Goal: Information Seeking & Learning: Learn about a topic

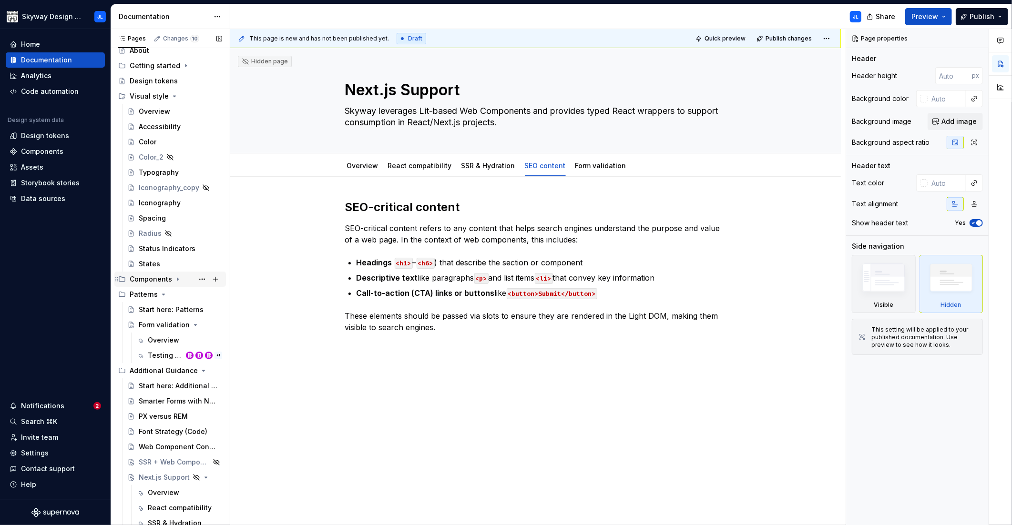
scroll to position [106, 0]
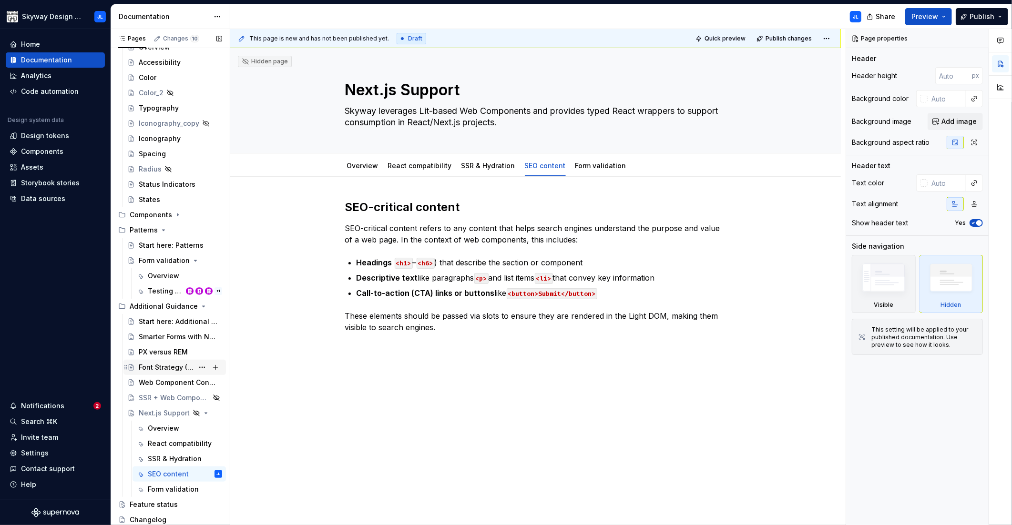
click at [163, 368] on div "Font Strategy (Code)" at bounding box center [166, 368] width 55 height 10
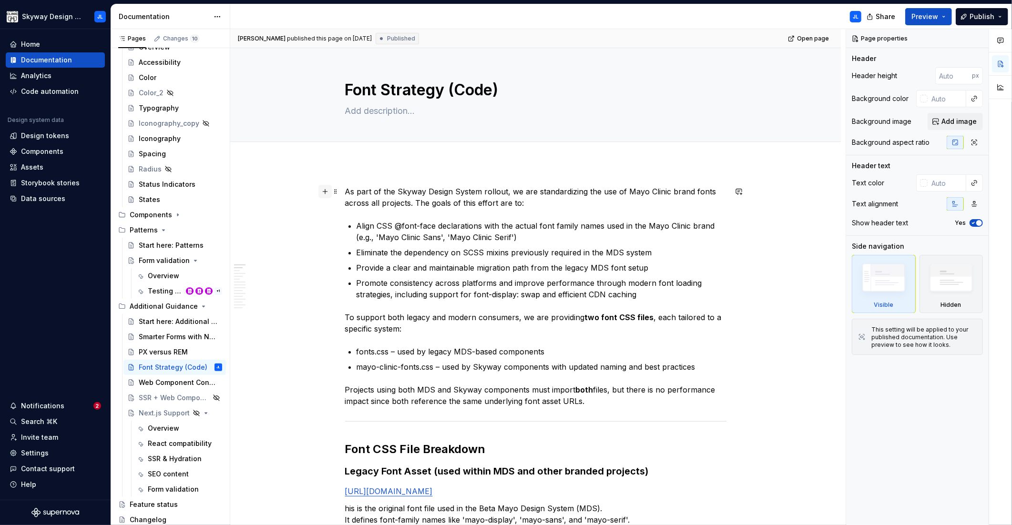
click at [321, 190] on button "button" at bounding box center [325, 191] width 13 height 13
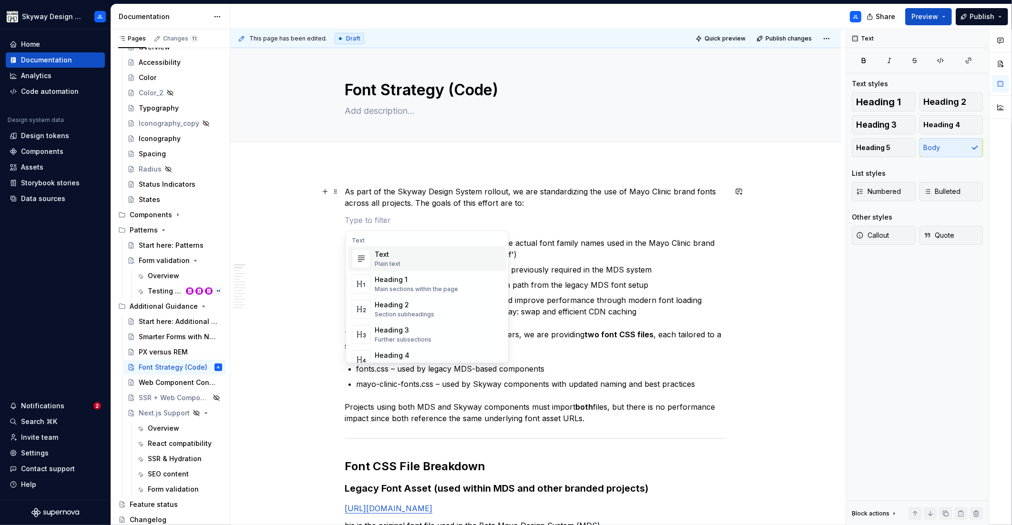
click at [387, 257] on div "Text" at bounding box center [388, 255] width 26 height 10
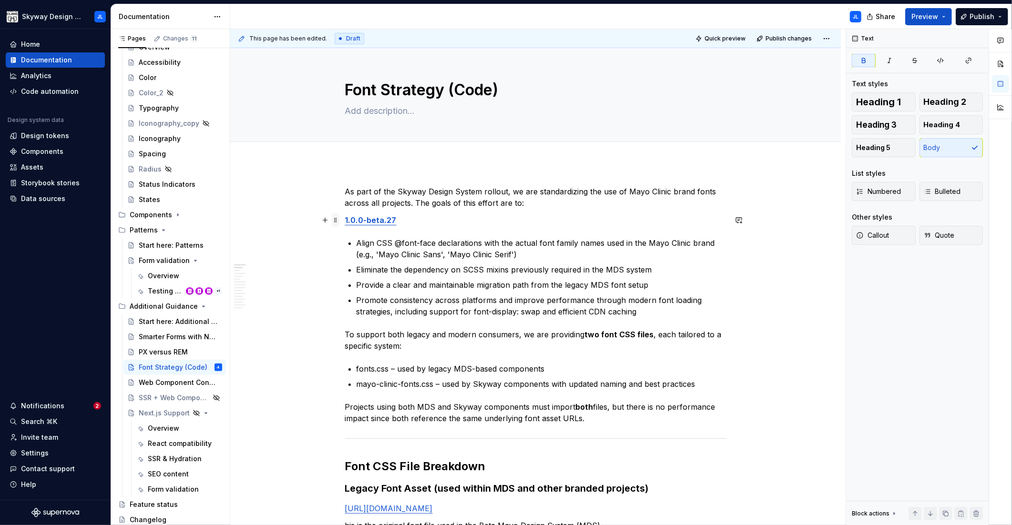
click at [338, 221] on span at bounding box center [336, 220] width 8 height 13
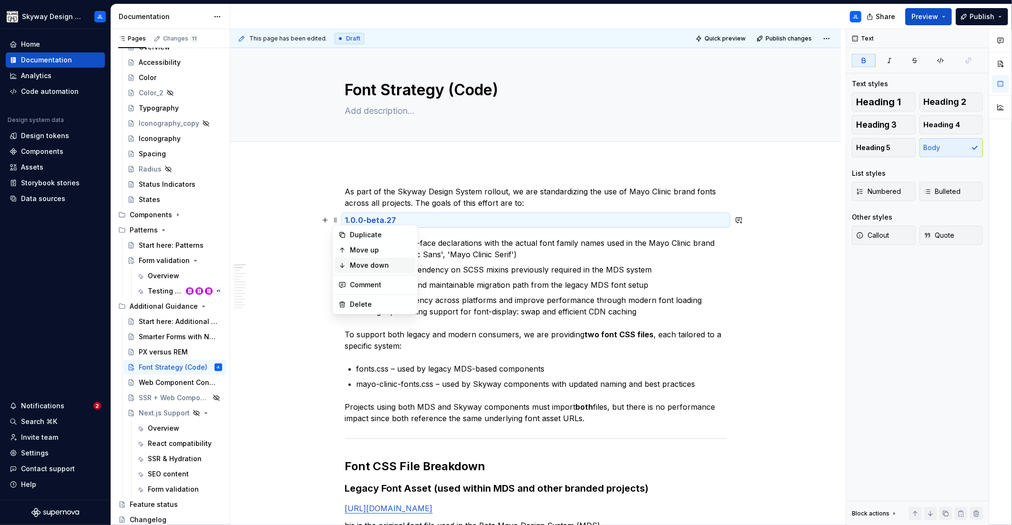
click at [360, 269] on div "Move down" at bounding box center [381, 266] width 62 height 10
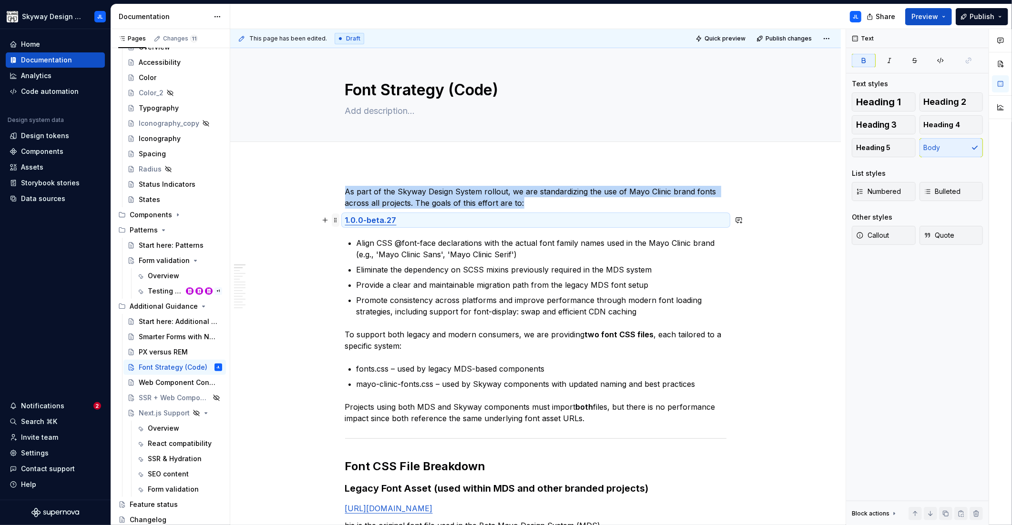
click at [337, 222] on span at bounding box center [336, 220] width 8 height 13
click at [371, 252] on div "Move up" at bounding box center [381, 251] width 62 height 10
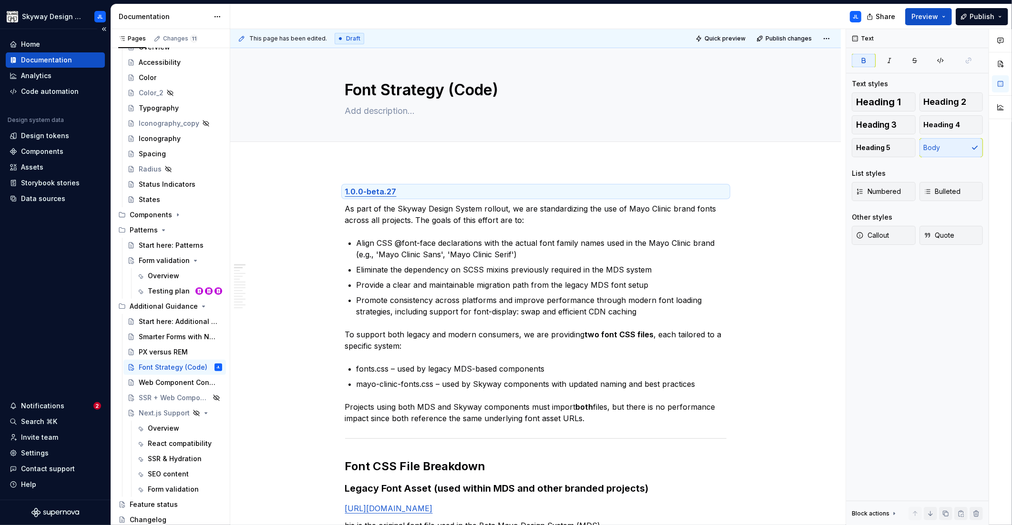
type textarea "*"
click at [406, 190] on p "1.0.0-beta.27" at bounding box center [535, 191] width 381 height 11
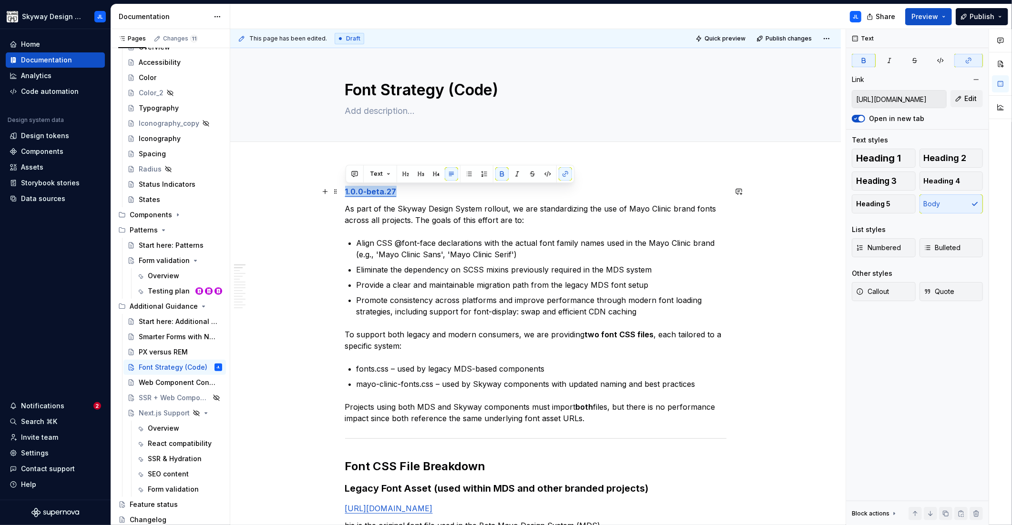
drag, startPoint x: 404, startPoint y: 191, endPoint x: 334, endPoint y: 185, distance: 69.8
click at [890, 290] on button "Callout" at bounding box center [884, 291] width 64 height 19
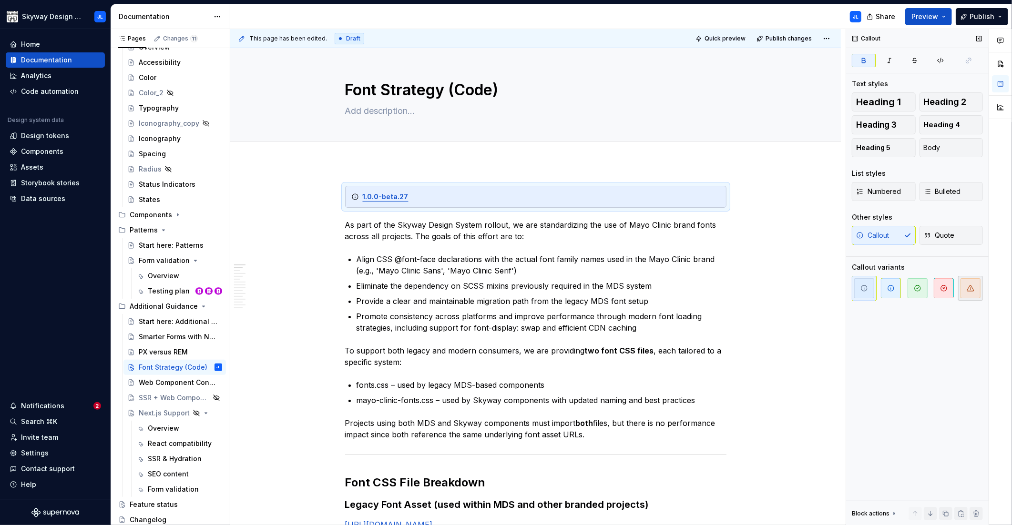
click at [971, 292] on icon "button" at bounding box center [971, 289] width 8 height 8
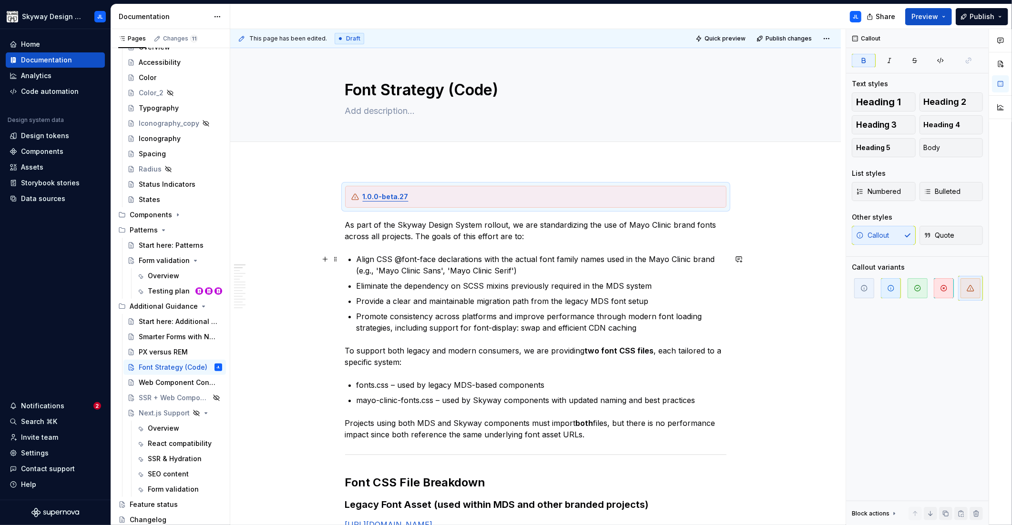
click at [537, 267] on p "Align CSS @font-face declarations with the actual font family names used in the…" at bounding box center [542, 265] width 370 height 23
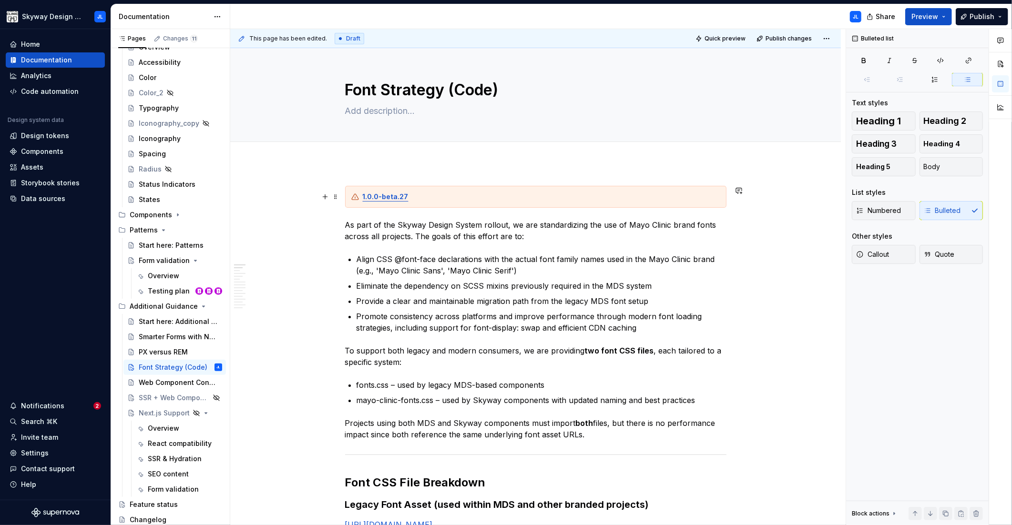
click at [363, 197] on strong "1.0.0-beta.27" at bounding box center [386, 197] width 46 height 8
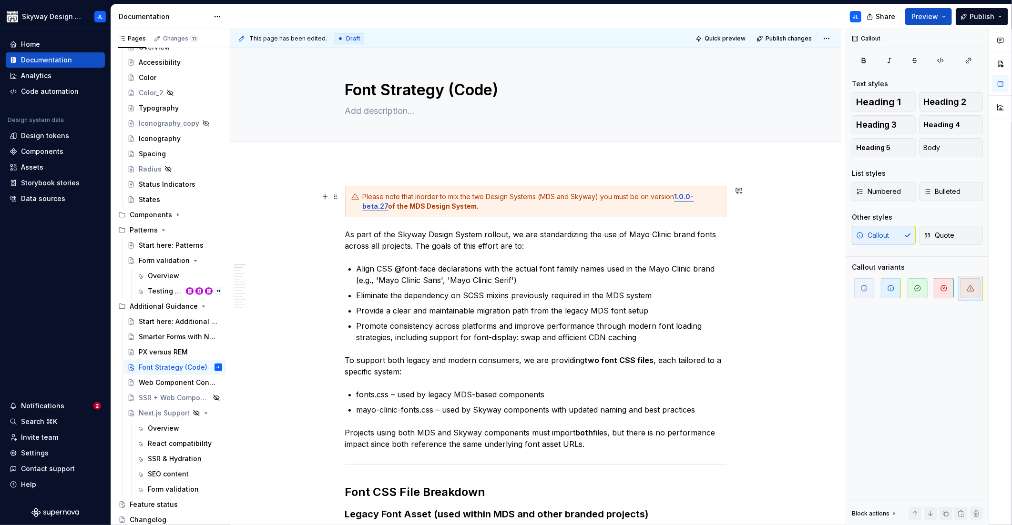
click at [557, 198] on div "Please note that inorder to mix the two Design Systems (MDS and Skyway) you mus…" at bounding box center [542, 201] width 358 height 19
drag, startPoint x: 483, startPoint y: 206, endPoint x: 391, endPoint y: 208, distance: 93.0
click at [391, 208] on div "Please note that inorder to mix the two Design Systems MDS (Beta) and Skyway yo…" at bounding box center [542, 201] width 358 height 19
click at [483, 209] on div "Please note that inorder to mix the two Design Systems MDS (Beta) and Skyway yo…" at bounding box center [542, 201] width 358 height 19
click at [462, 278] on p "Align CSS @font-face declarations with the actual font family names used in the…" at bounding box center [542, 274] width 370 height 23
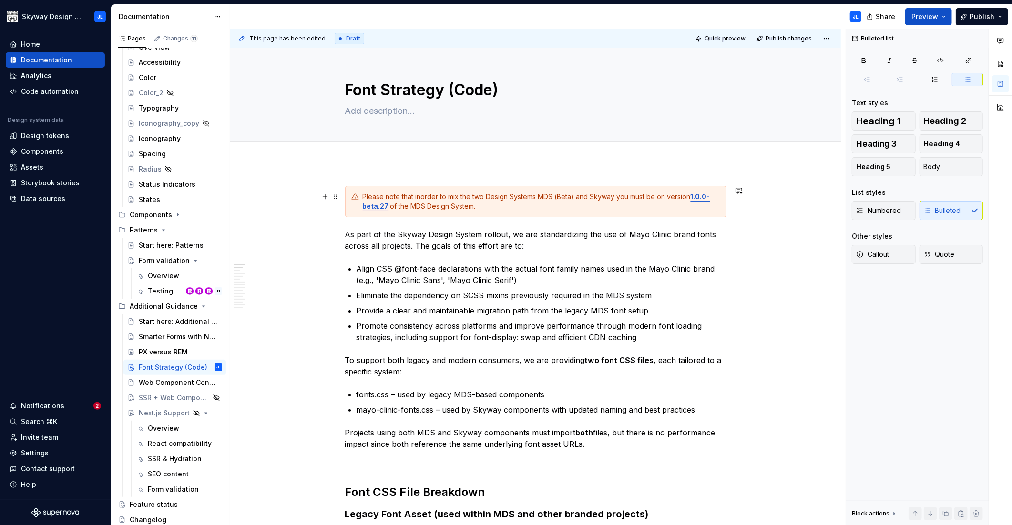
click at [486, 207] on div "Please note that inorder to mix the two Design Systems MDS (Beta) and Skyway yo…" at bounding box center [542, 201] width 358 height 19
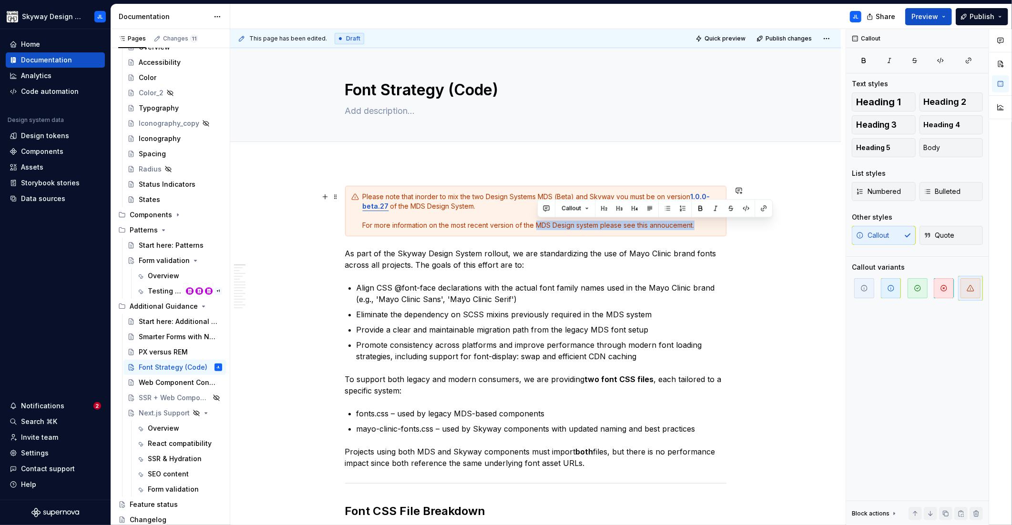
drag, startPoint x: 697, startPoint y: 225, endPoint x: 537, endPoint y: 226, distance: 159.3
click at [537, 226] on div "Please note that inorder to mix the two Design Systems MDS (Beta) and Skyway yo…" at bounding box center [542, 211] width 358 height 38
click at [554, 226] on div "Please note that inorder to mix the two Design Systems MDS (Beta) and Skyway yo…" at bounding box center [542, 211] width 358 height 38
drag, startPoint x: 452, startPoint y: 226, endPoint x: 701, endPoint y: 228, distance: 248.9
click at [701, 228] on div "Please note that inorder to mix the two Design Systems MDS (Beta) and Skyway yo…" at bounding box center [542, 211] width 358 height 38
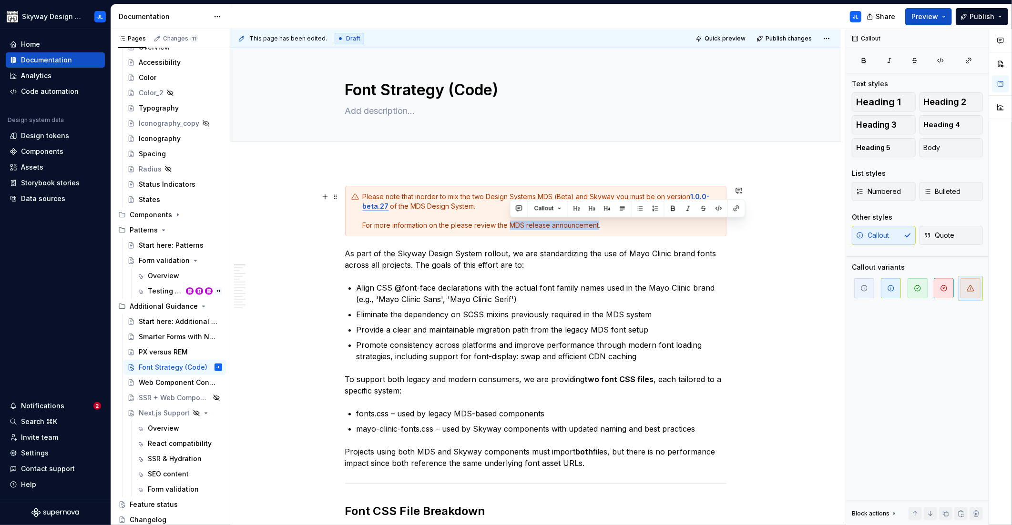
drag, startPoint x: 599, startPoint y: 225, endPoint x: 513, endPoint y: 226, distance: 86.8
click at [513, 226] on div "Please note that inorder to mix the two Design Systems MDS (Beta) and Skyway yo…" at bounding box center [542, 211] width 358 height 38
click at [527, 228] on div "Please note that inorder to mix the two Design Systems MDS (Beta) and Skyway yo…" at bounding box center [542, 211] width 358 height 38
drag, startPoint x: 648, startPoint y: 226, endPoint x: 510, endPoint y: 226, distance: 138.3
click at [510, 226] on div "Please note that inorder to mix the two Design Systems MDS (Beta) and Skyway yo…" at bounding box center [542, 211] width 358 height 38
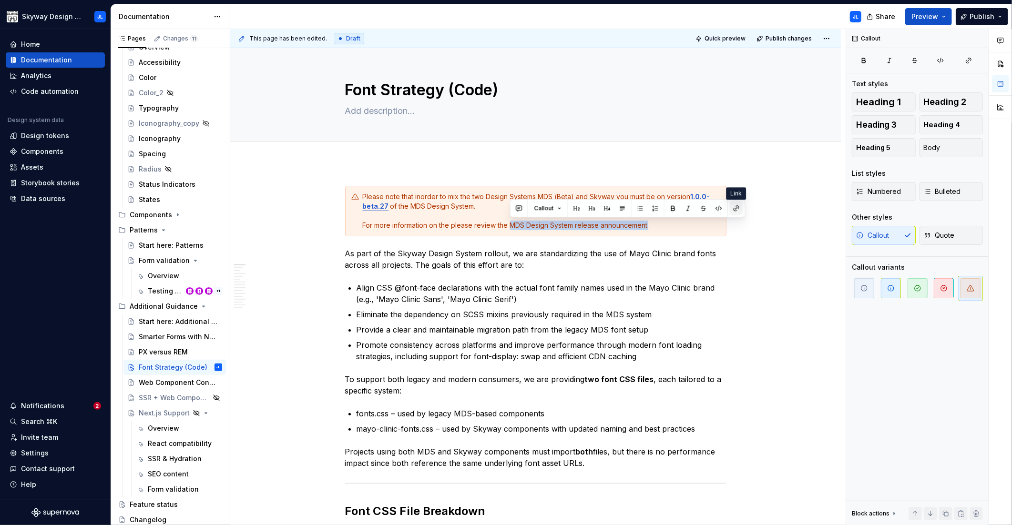
click at [733, 210] on button "button" at bounding box center [736, 208] width 13 height 13
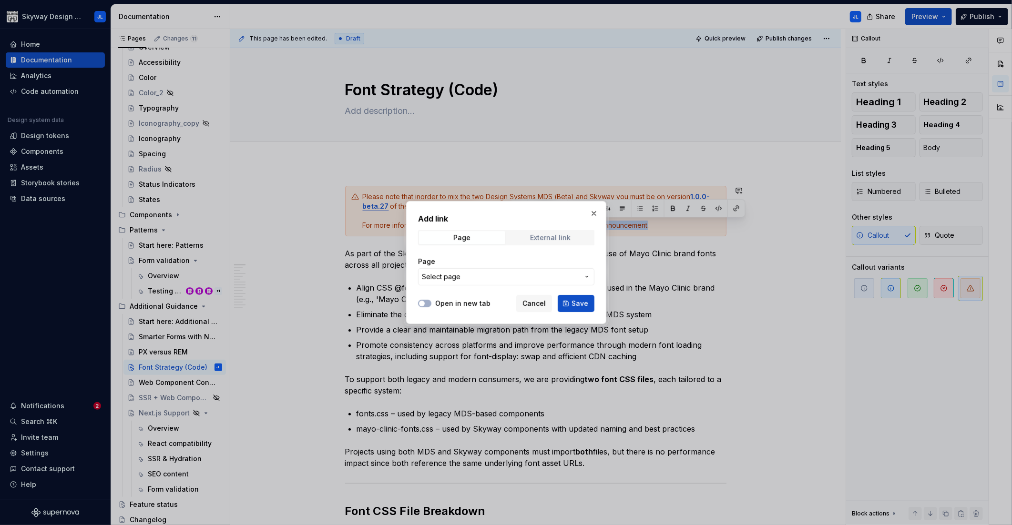
click at [550, 232] on span "External link" at bounding box center [550, 237] width 86 height 13
click at [467, 281] on input "URL" at bounding box center [506, 276] width 176 height 17
paste input "[URL][DOMAIN_NAME]"
type input "[URL][DOMAIN_NAME]"
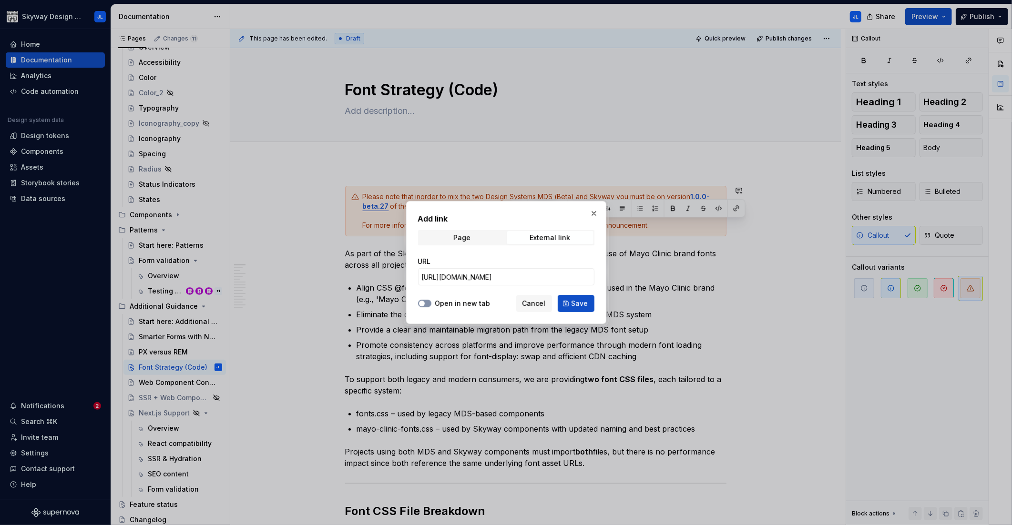
click at [424, 302] on span "button" at bounding box center [422, 304] width 6 height 6
click at [581, 304] on span "Save" at bounding box center [580, 304] width 17 height 10
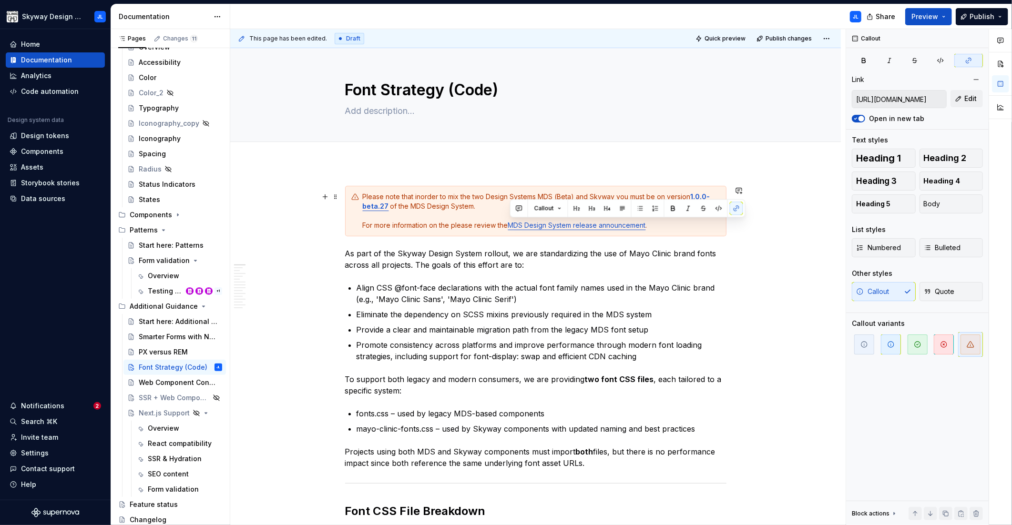
click at [458, 226] on div "Please note that inorder to mix the two Design Systems MDS (Beta) and Skyway yo…" at bounding box center [542, 211] width 358 height 38
type input "[URL][DOMAIN_NAME]"
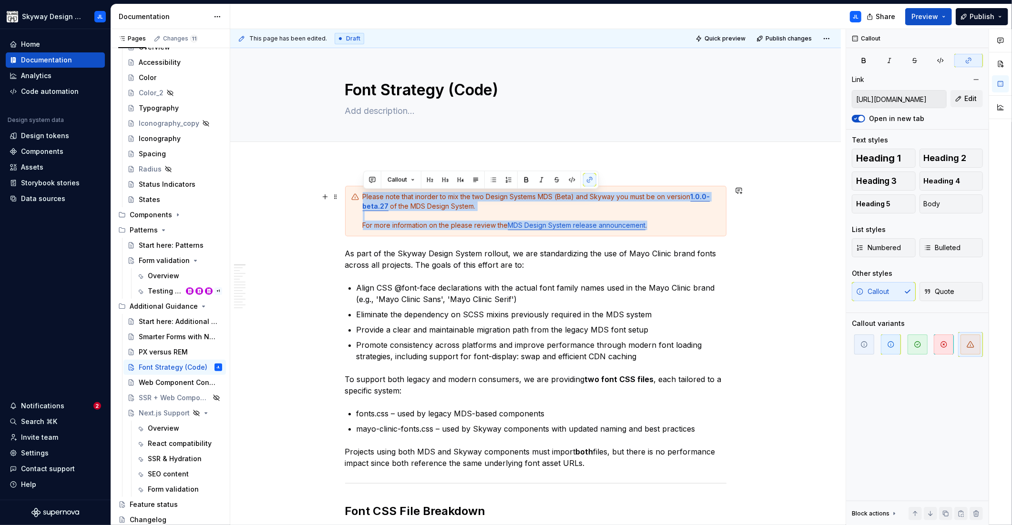
drag, startPoint x: 603, startPoint y: 226, endPoint x: 353, endPoint y: 197, distance: 251.5
click at [353, 197] on div "Please note that inorder to mix the two Design Systems MDS (Beta) and Skyway yo…" at bounding box center [535, 211] width 381 height 51
copy div "Please note that inorder to mix the two Design Systems MDS (Beta) and Skyway yo…"
click at [453, 226] on div "Please note that inorder to mix the two Design Systems MDS (Beta) and Skyway yo…" at bounding box center [542, 211] width 358 height 38
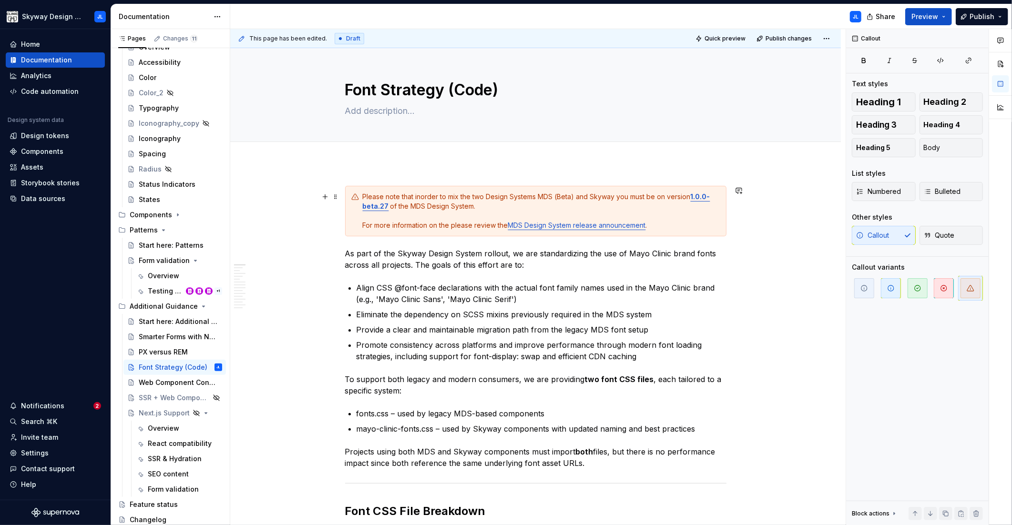
click at [651, 224] on div "Please note that inorder to mix the two Design Systems MDS (Beta) and Skyway yo…" at bounding box center [542, 211] width 358 height 38
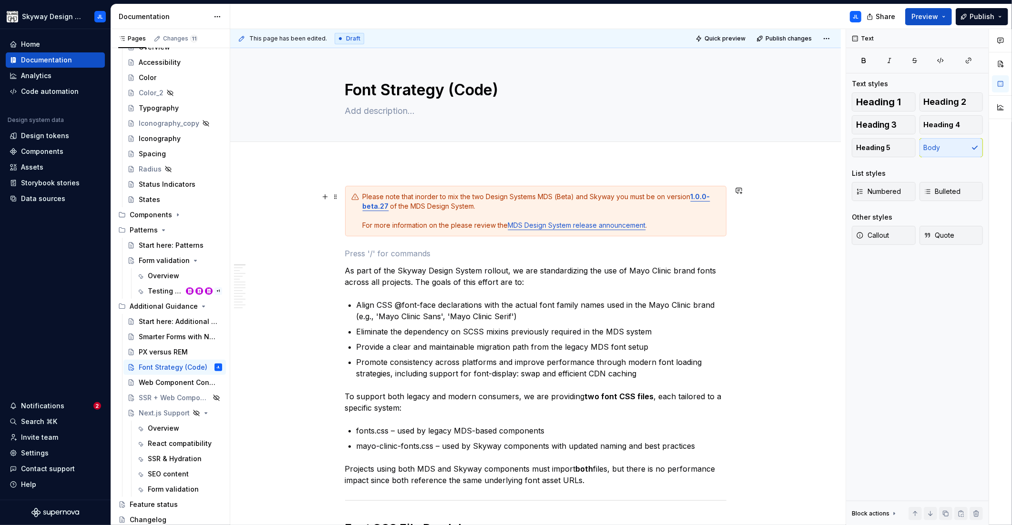
click at [367, 196] on div "Please note that inorder to mix the two Design Systems MDS (Beta) and Skyway yo…" at bounding box center [542, 211] width 358 height 38
click at [365, 197] on div "Please note that inorder to mix the two Design Systems MDS (Beta) and Skyway yo…" at bounding box center [542, 211] width 358 height 38
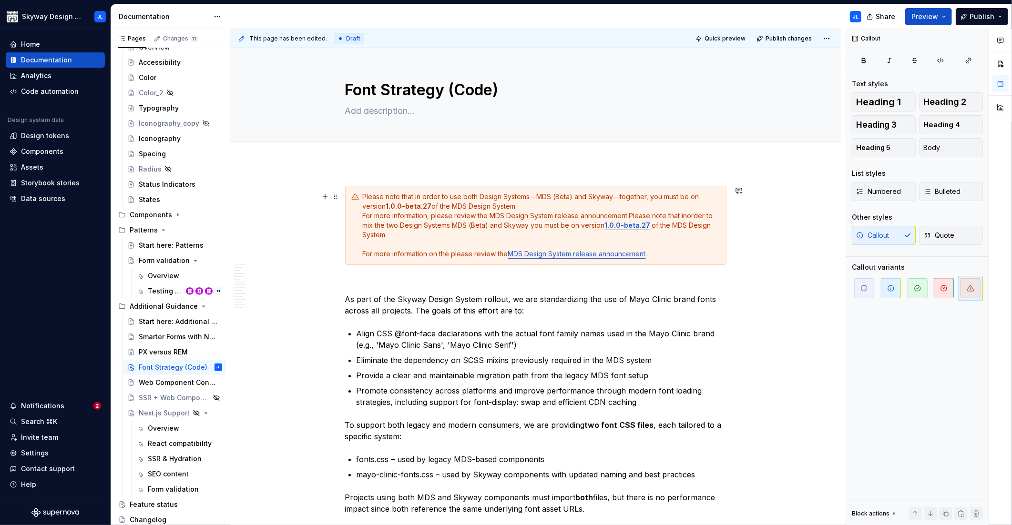
click at [527, 208] on div "Please note that in order to use both Design Systems—MDS (Beta) and Skyway—toge…" at bounding box center [542, 225] width 358 height 67
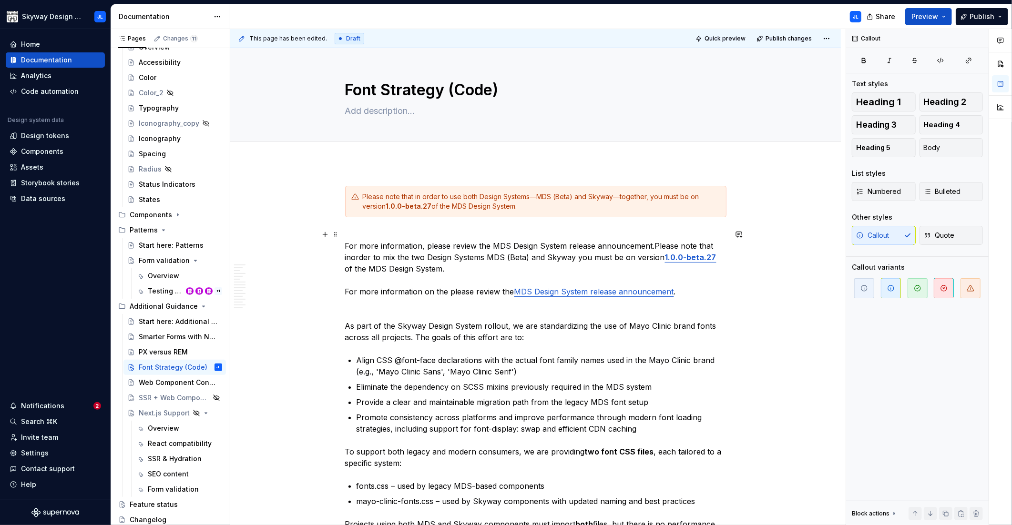
click at [427, 271] on p "For more information, please review the MDS Design System release announcement.…" at bounding box center [535, 263] width 381 height 69
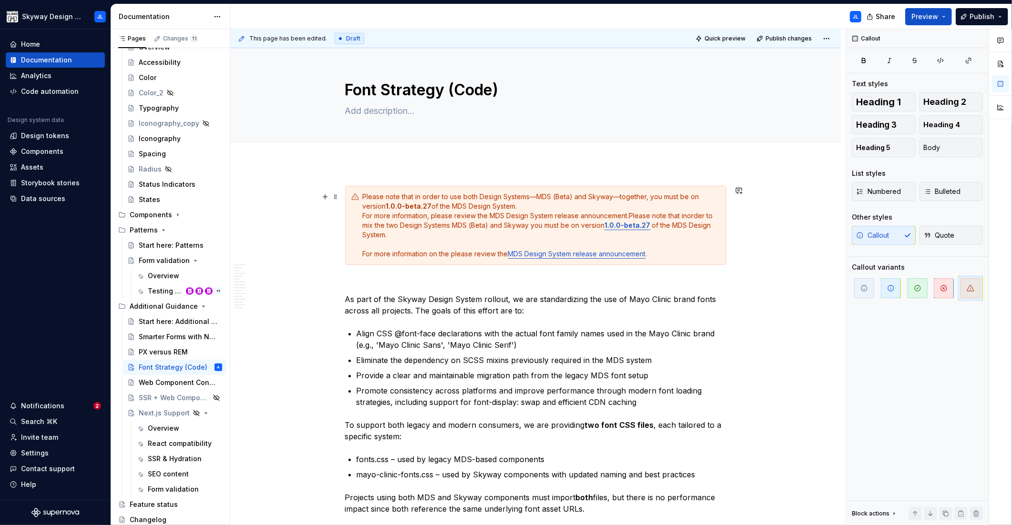
click at [521, 206] on div "Please note that in order to use both Design Systems—MDS (Beta) and Skyway—toge…" at bounding box center [542, 225] width 358 height 67
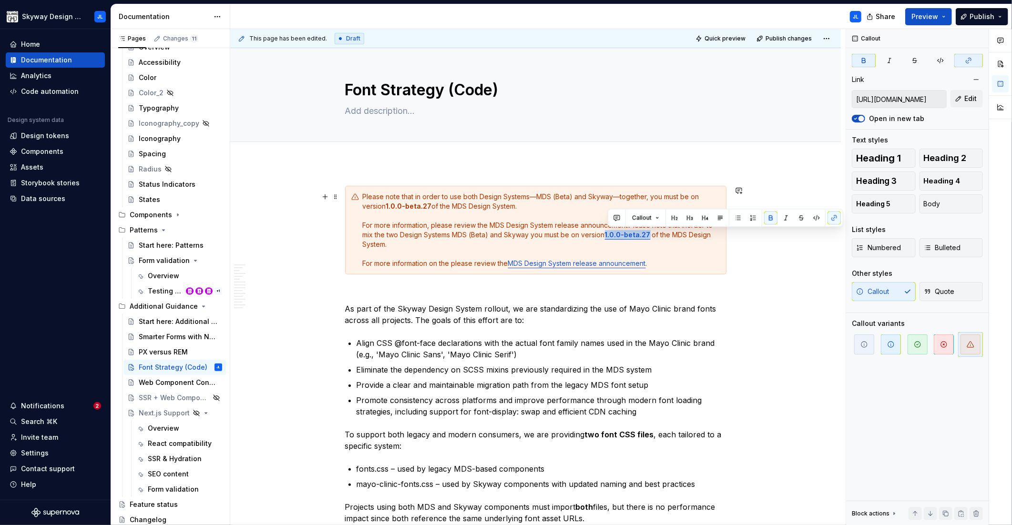
drag, startPoint x: 651, startPoint y: 236, endPoint x: 608, endPoint y: 235, distance: 42.9
click at [608, 235] on div "Please note that in order to use both Design Systems—MDS (Beta) and Skyway—toge…" at bounding box center [542, 230] width 358 height 76
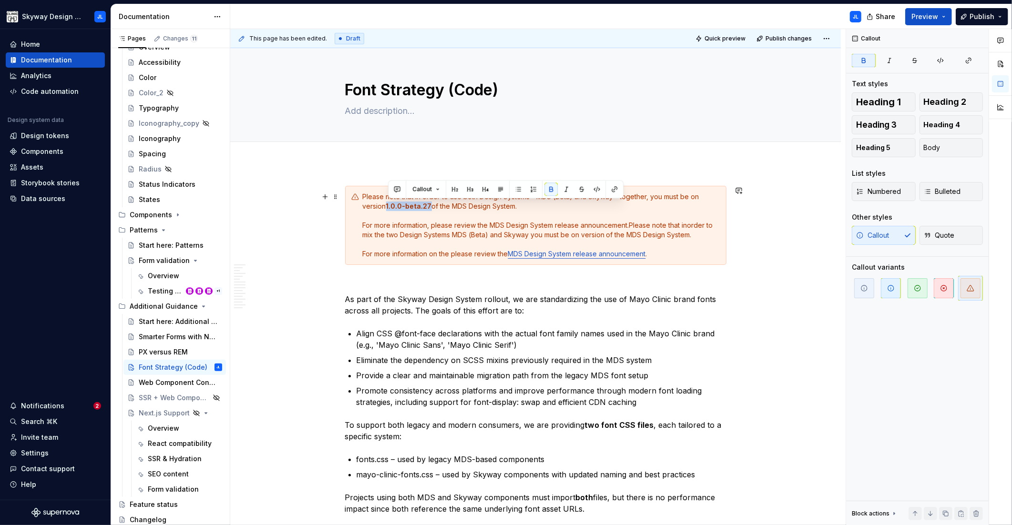
drag, startPoint x: 431, startPoint y: 206, endPoint x: 388, endPoint y: 205, distance: 42.9
click at [388, 205] on div "Please note that in order to use both Design Systems—MDS (Beta) and Skyway—toge…" at bounding box center [542, 225] width 358 height 67
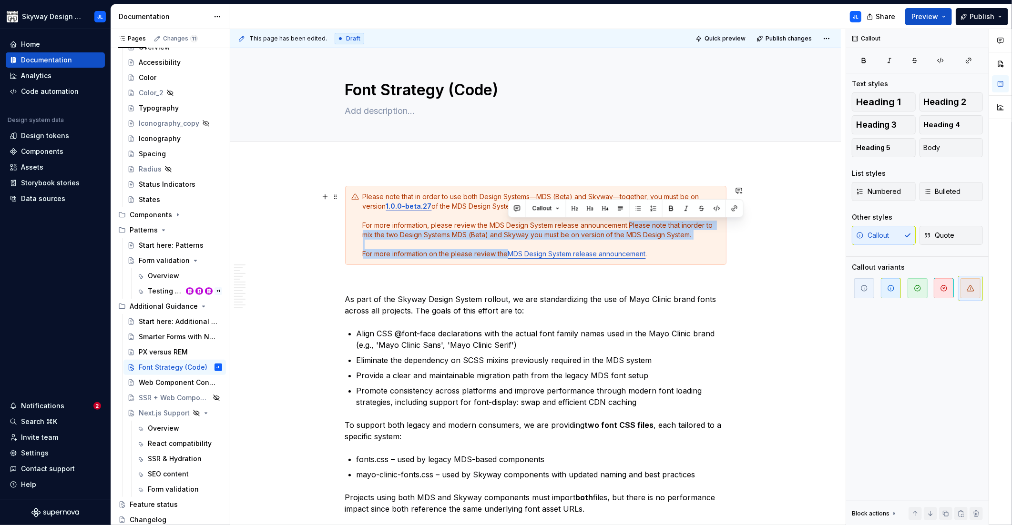
drag, startPoint x: 631, startPoint y: 226, endPoint x: 508, endPoint y: 252, distance: 125.4
click at [508, 252] on div "Please note that in order to use both Design Systems—MDS (Beta) and Skyway—toge…" at bounding box center [542, 225] width 358 height 67
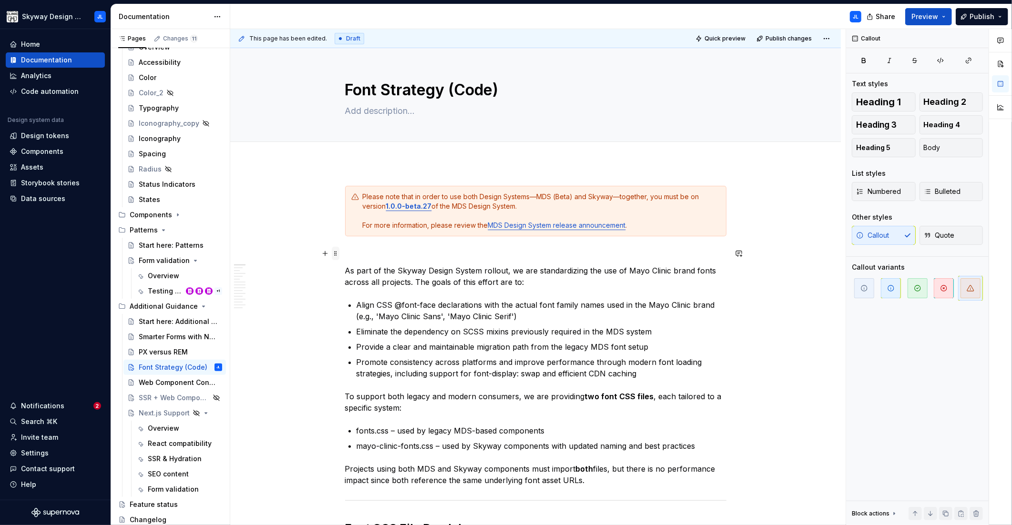
click at [338, 254] on span at bounding box center [336, 253] width 8 height 13
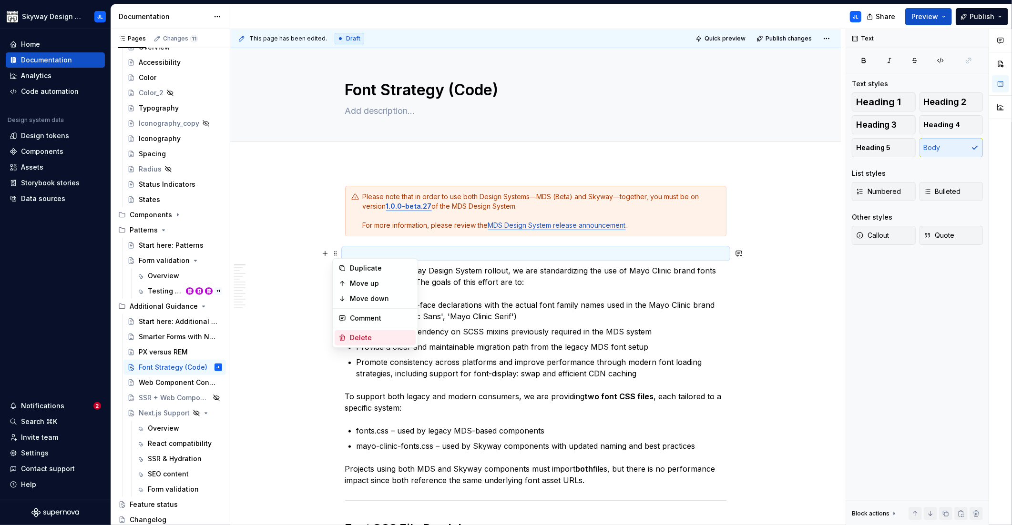
click at [363, 338] on div "Delete" at bounding box center [381, 338] width 62 height 10
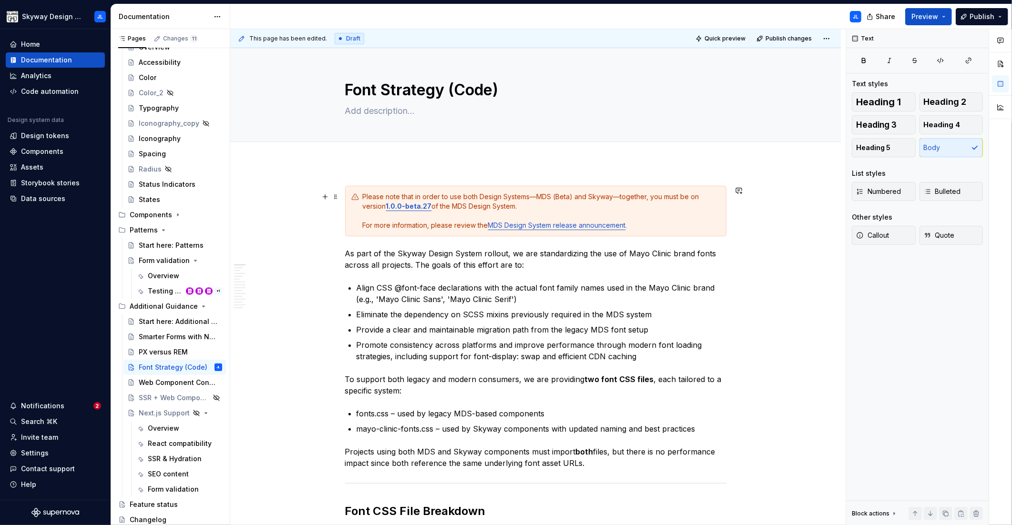
click at [617, 196] on div "Please note that in order to use both Design Systems—MDS (Beta) and Skyway—toge…" at bounding box center [542, 211] width 358 height 38
click at [725, 35] on span "Quick preview" at bounding box center [725, 39] width 41 height 8
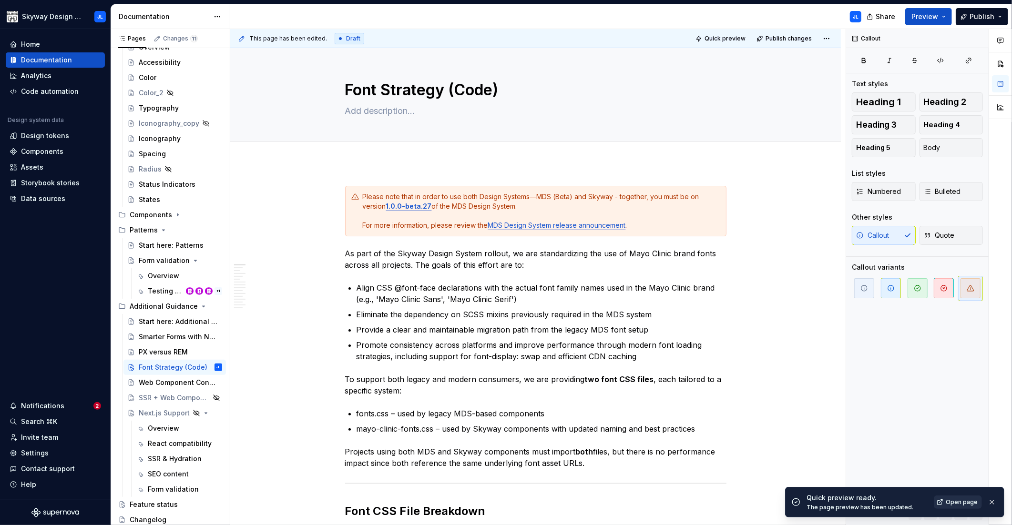
click at [966, 504] on span "Open page" at bounding box center [962, 503] width 32 height 8
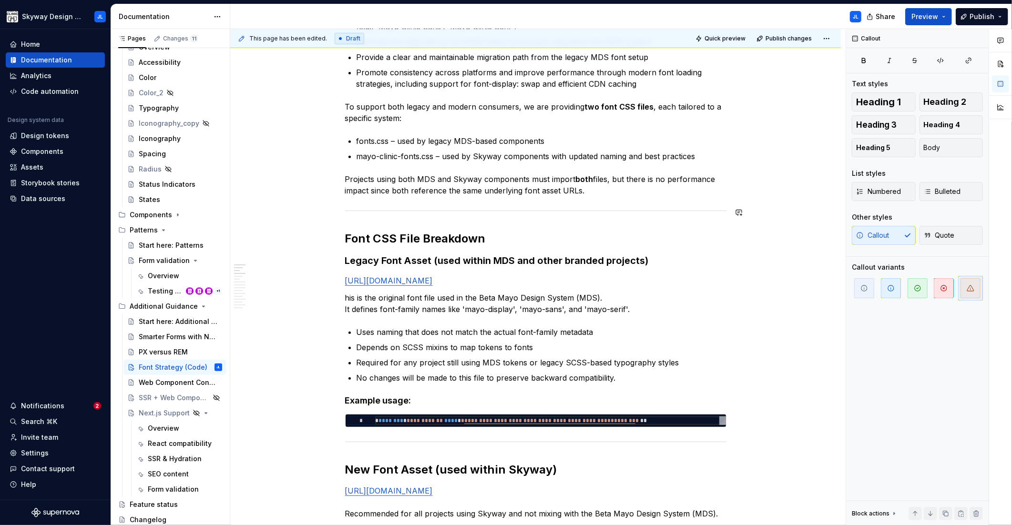
scroll to position [274, 0]
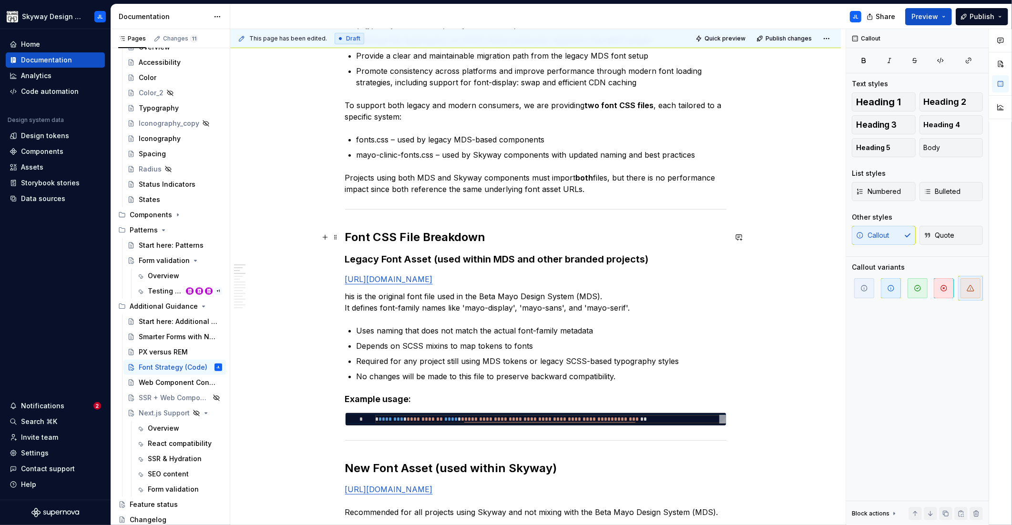
click at [406, 237] on strong "Font CSS File Breakdown" at bounding box center [415, 237] width 141 height 14
click at [386, 258] on h3 "Legacy Font Asset (used within MDS and other branded projects)" at bounding box center [535, 259] width 381 height 13
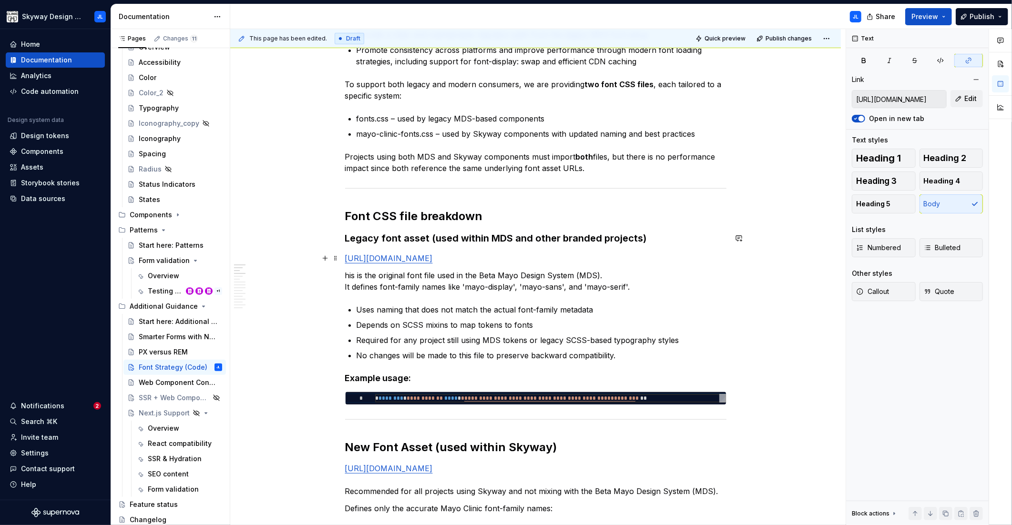
scroll to position [376, 0]
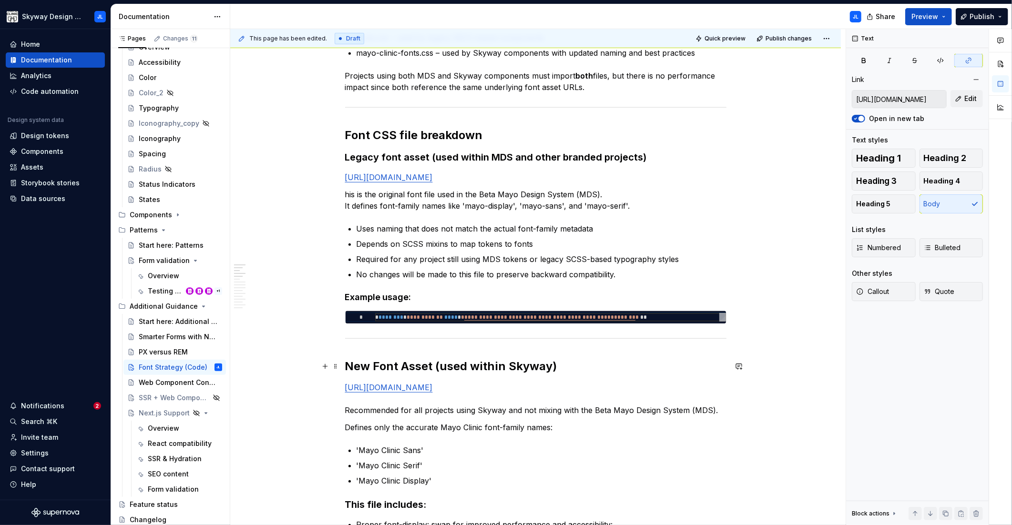
click at [380, 365] on h2 "New Font Asset (used within Skyway)" at bounding box center [535, 366] width 381 height 15
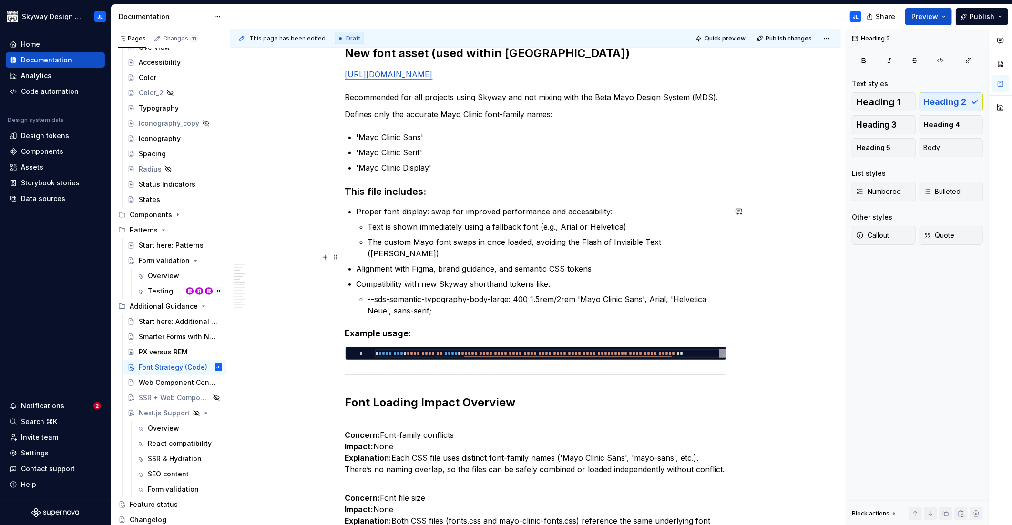
scroll to position [733, 0]
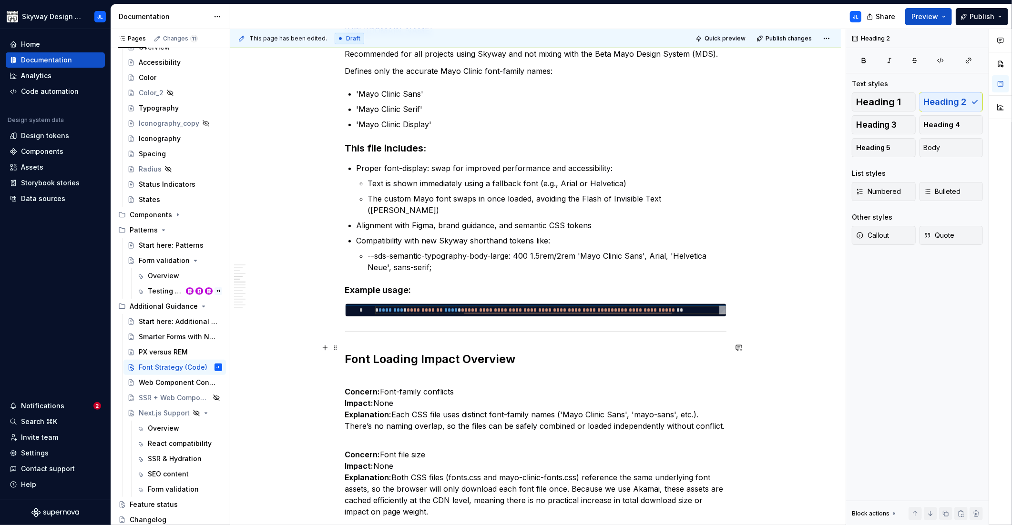
click at [380, 352] on strong "Font Loading Impact Overview" at bounding box center [430, 359] width 171 height 14
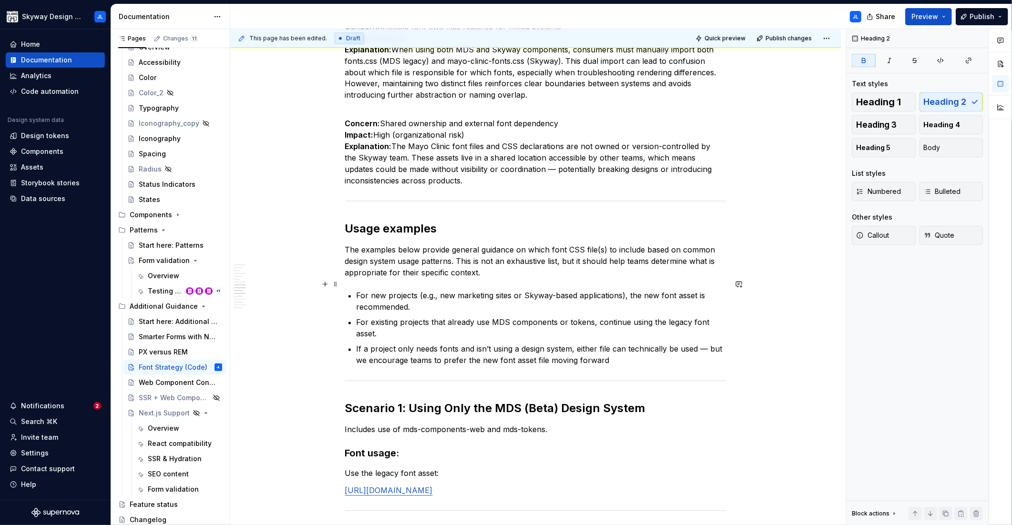
scroll to position [1525, 0]
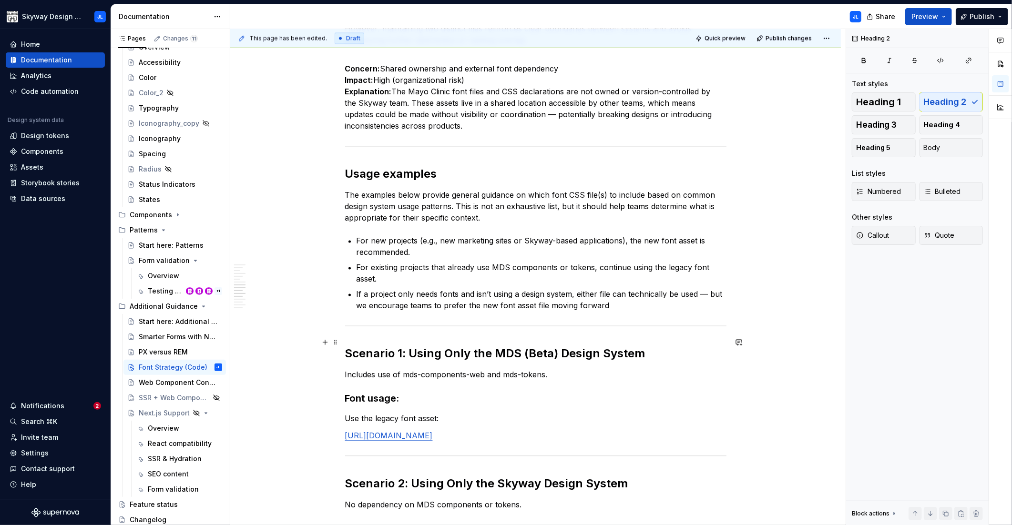
click at [417, 347] on h2 "Scenario 1: Using Only the MDS (Beta) Design System" at bounding box center [535, 354] width 381 height 15
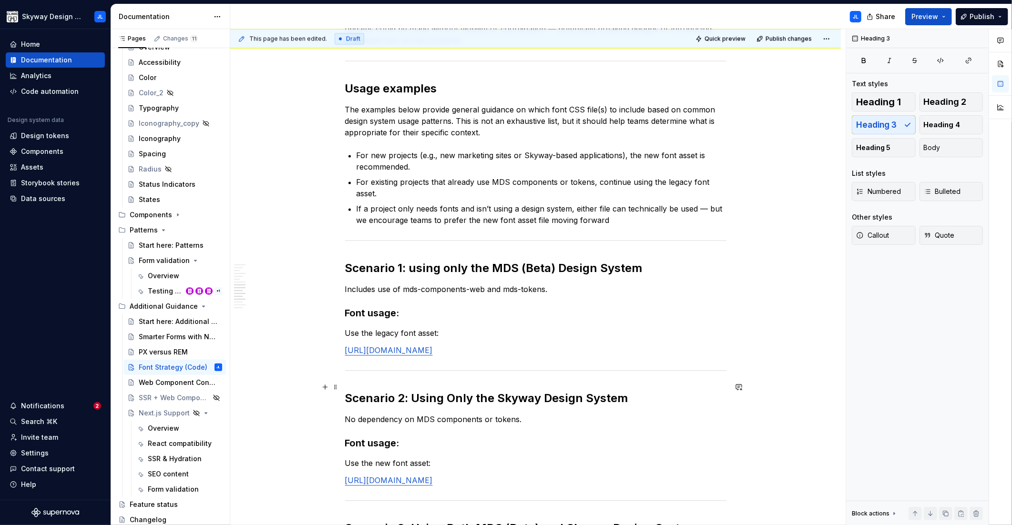
click at [418, 391] on h2 "Scenario 2: Using Only the Skyway Design System" at bounding box center [535, 398] width 381 height 15
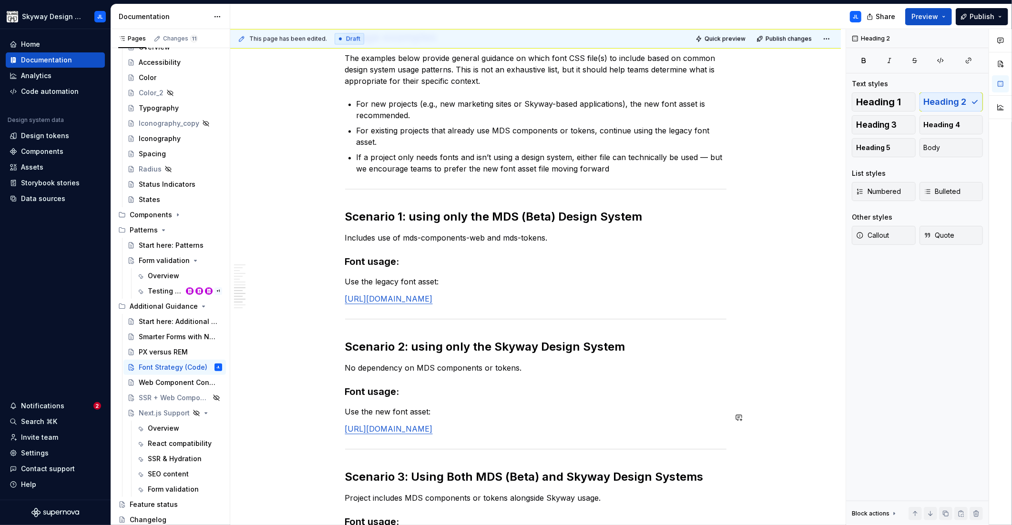
scroll to position [1797, 0]
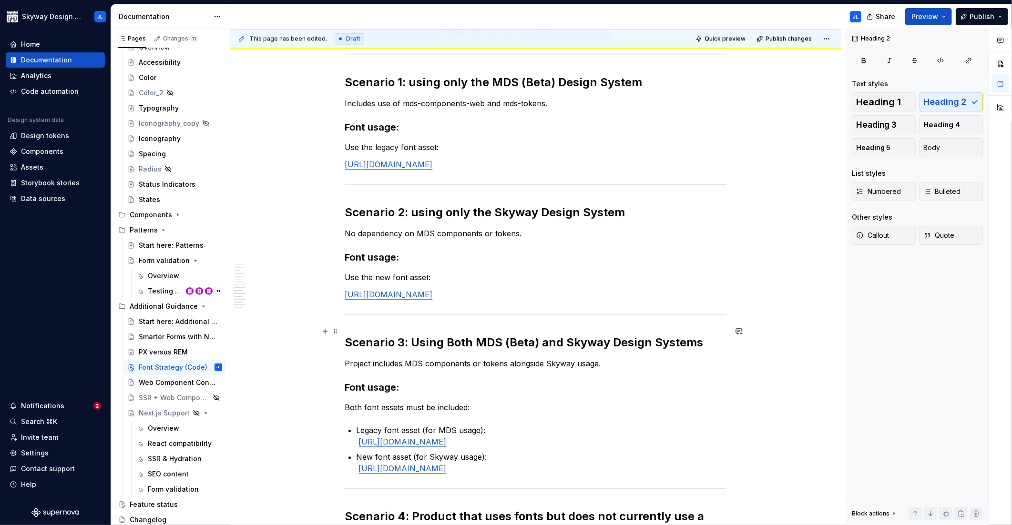
click at [452, 335] on h2 "Scenario 3: Using Both MDS (Beta) and Skyway Design Systems" at bounding box center [535, 342] width 381 height 15
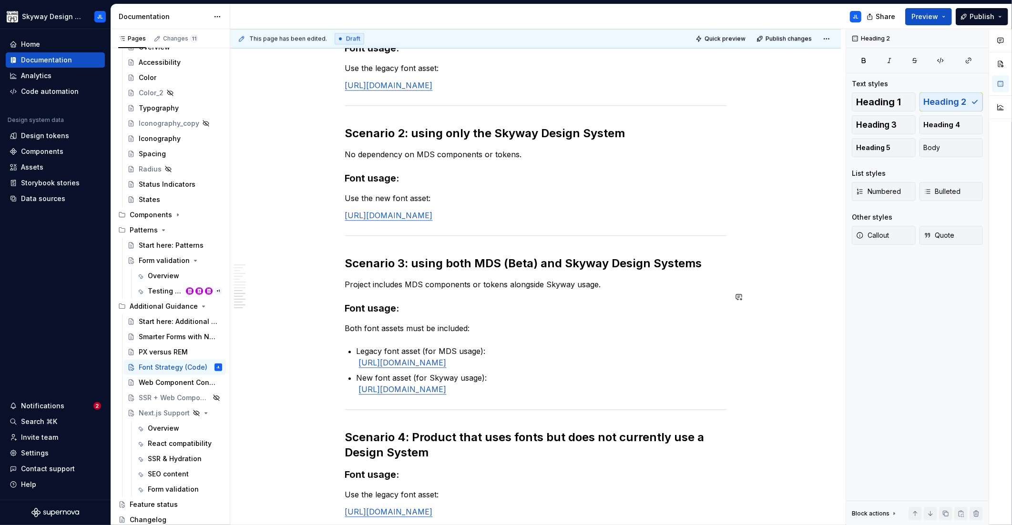
scroll to position [1953, 0]
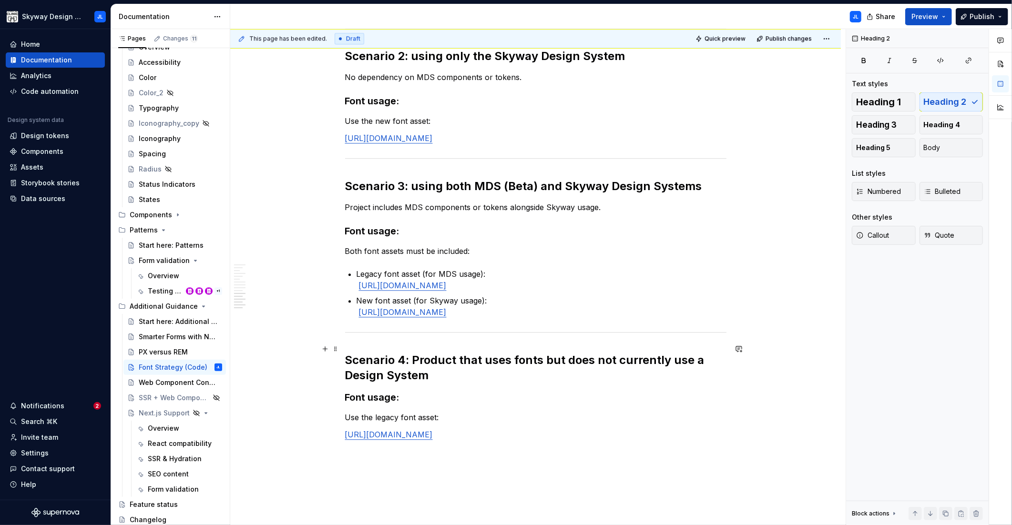
click at [420, 353] on h2 "Scenario 4: Product that uses fonts but does not currently use a Design System" at bounding box center [535, 368] width 381 height 31
click at [785, 39] on span "Publish changes" at bounding box center [789, 39] width 46 height 8
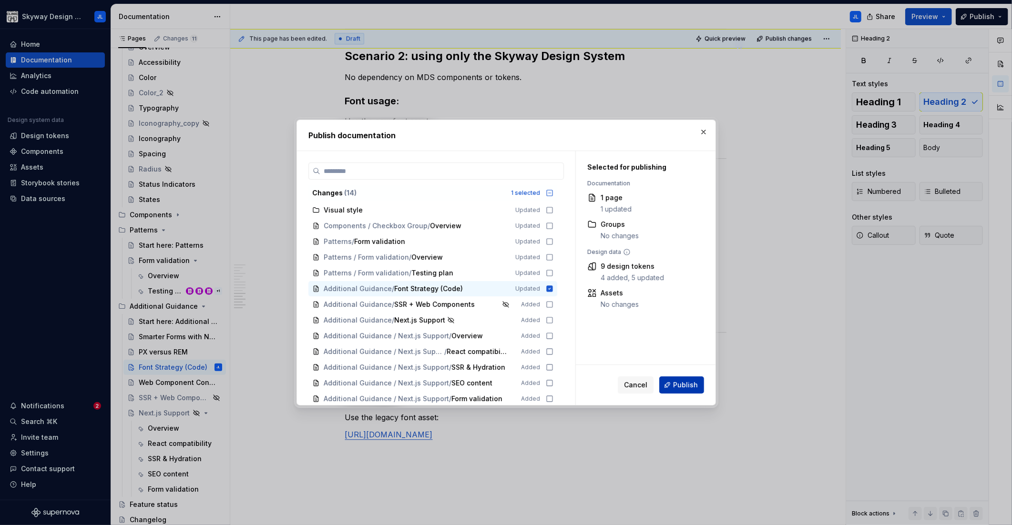
click at [694, 385] on span "Publish" at bounding box center [685, 385] width 25 height 10
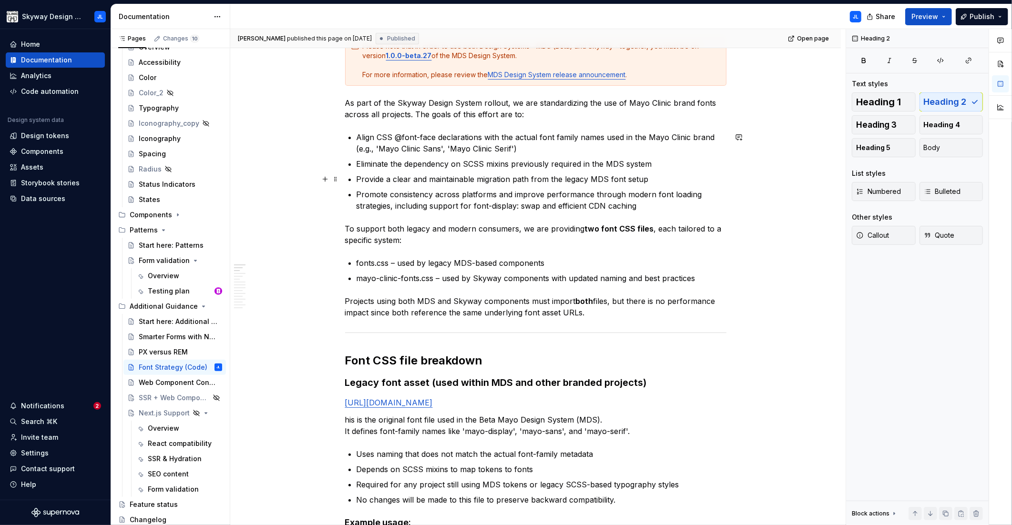
scroll to position [0, 0]
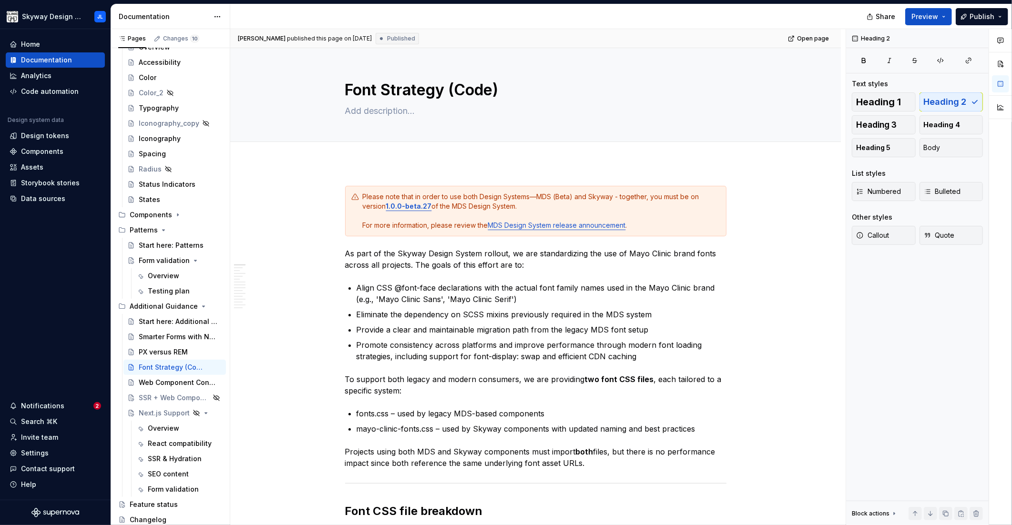
type textarea "*"
